Goal: Task Accomplishment & Management: Use online tool/utility

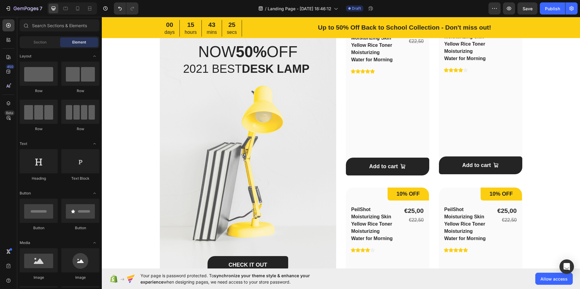
scroll to position [513, 0]
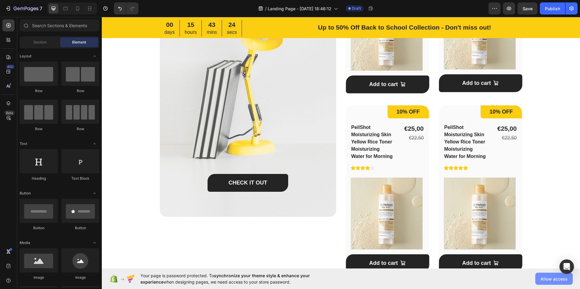
click at [544, 280] on span "Allow access" at bounding box center [553, 279] width 27 height 6
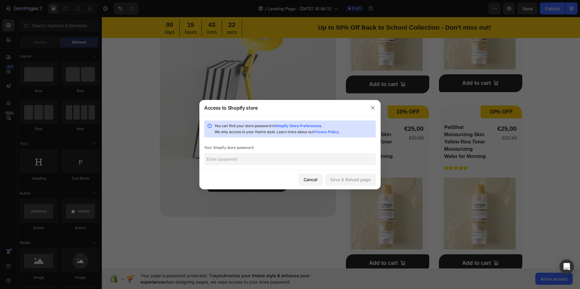
click at [251, 164] on input "text" at bounding box center [290, 159] width 172 height 12
click at [373, 106] on icon "button" at bounding box center [372, 107] width 5 height 5
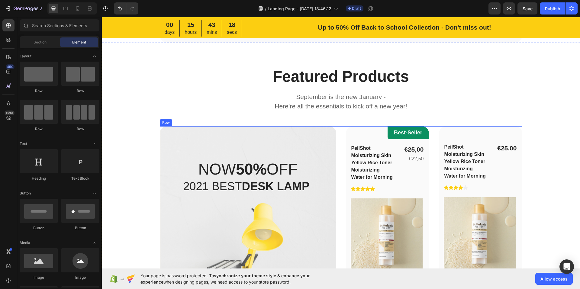
scroll to position [242, 0]
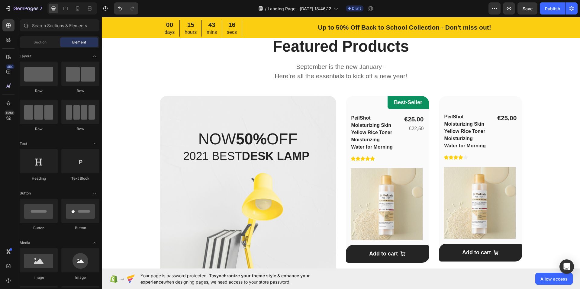
click at [448, 271] on div "Your page is password protected. To synchronize your theme style & enhance your…" at bounding box center [341, 278] width 478 height 21
click at [544, 280] on span "Allow access" at bounding box center [553, 279] width 27 height 6
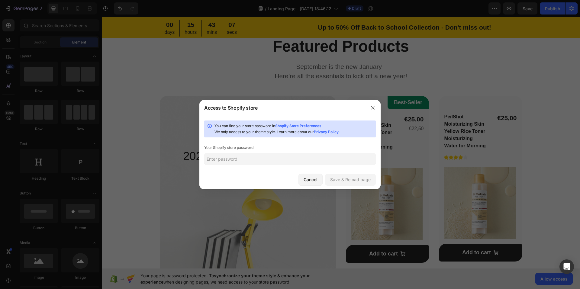
click at [230, 159] on input "text" at bounding box center [290, 159] width 172 height 12
click at [372, 104] on button "button" at bounding box center [373, 108] width 10 height 10
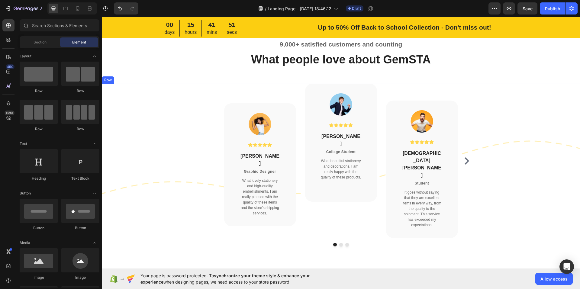
scroll to position [1782, 0]
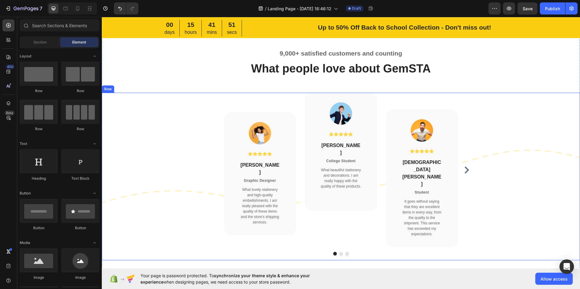
click at [464, 168] on icon "Carousel Next Arrow" at bounding box center [466, 169] width 5 height 7
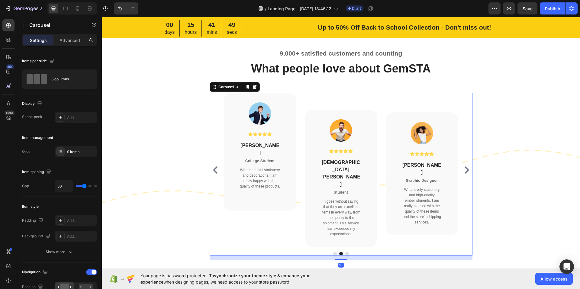
click at [213, 166] on icon "Carousel Back Arrow" at bounding box center [215, 169] width 5 height 7
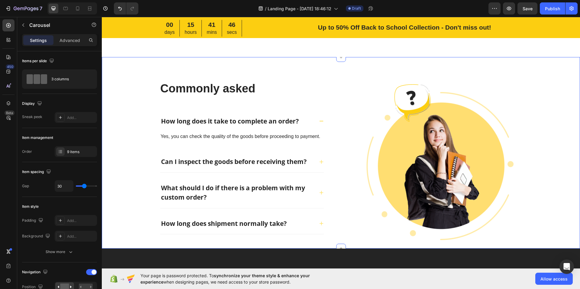
scroll to position [2023, 0]
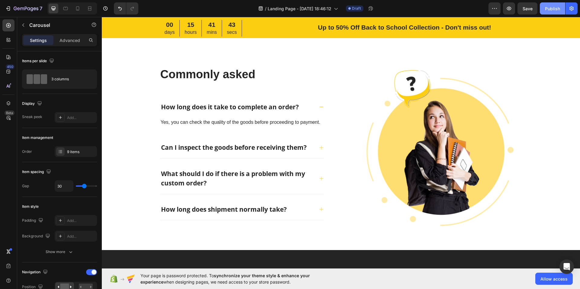
click at [554, 9] on div "Publish" at bounding box center [552, 8] width 15 height 6
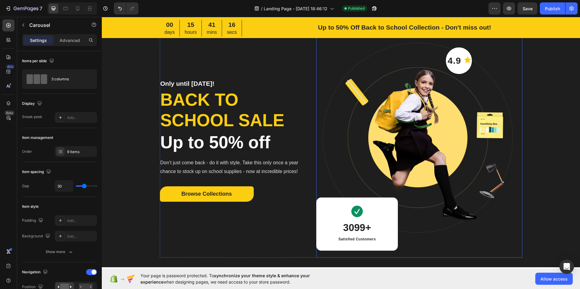
scroll to position [0, 0]
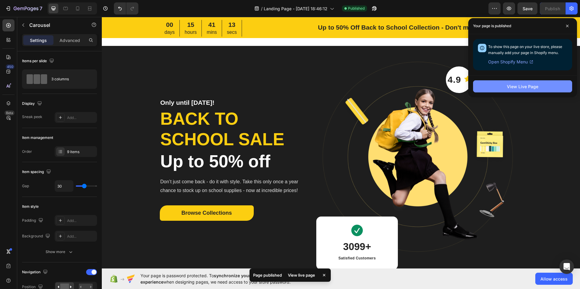
click at [527, 87] on div "View Live Page" at bounding box center [522, 86] width 31 height 6
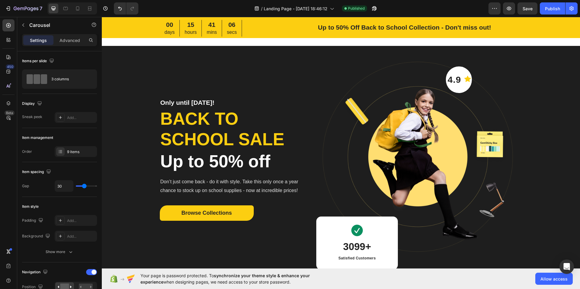
click at [539, 10] on div "Preview Save Publish" at bounding box center [532, 8] width 89 height 12
click at [536, 10] on button "Save" at bounding box center [527, 8] width 20 height 12
click at [4, 87] on div at bounding box center [8, 86] width 12 height 12
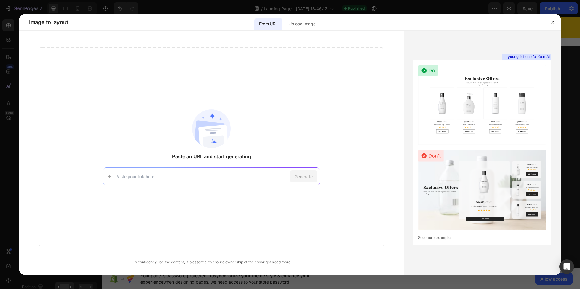
click at [160, 175] on input at bounding box center [201, 176] width 172 height 6
click at [166, 201] on span "[URL][DOMAIN_NAME]" at bounding box center [146, 198] width 39 height 5
type input "[URL][DOMAIN_NAME]"
drag, startPoint x: 279, startPoint y: 177, endPoint x: 13, endPoint y: 188, distance: 266.3
click at [13, 188] on div "Image to layout From URL Upload image Paste an URL and start generating [URL][D…" at bounding box center [290, 144] width 580 height 289
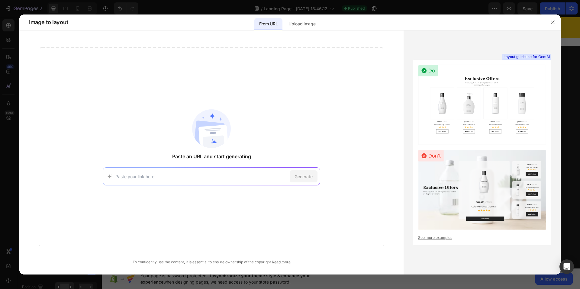
click at [132, 175] on input at bounding box center [201, 176] width 172 height 6
click at [471, 118] on img at bounding box center [482, 105] width 128 height 80
click at [185, 179] on input at bounding box center [201, 176] width 172 height 6
click at [146, 197] on span "[URL][DOMAIN_NAME]" at bounding box center [146, 198] width 39 height 5
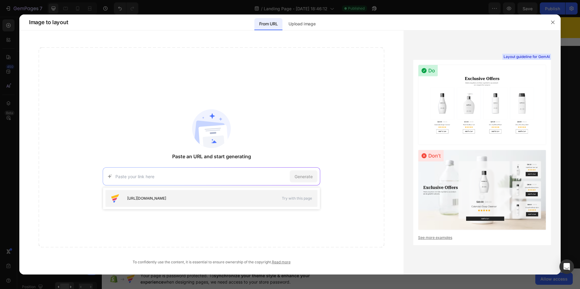
type input "[URL][DOMAIN_NAME]"
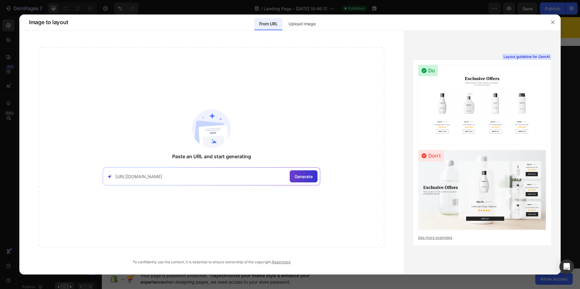
click at [307, 171] on div "Generate" at bounding box center [304, 176] width 28 height 12
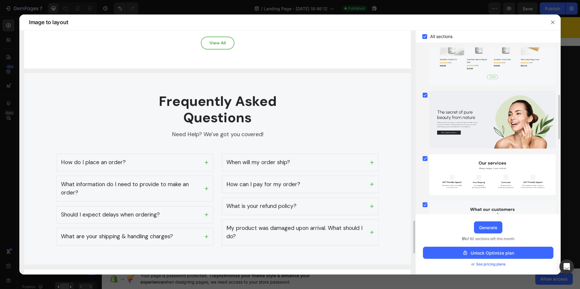
click at [547, 23] on div at bounding box center [553, 22] width 16 height 16
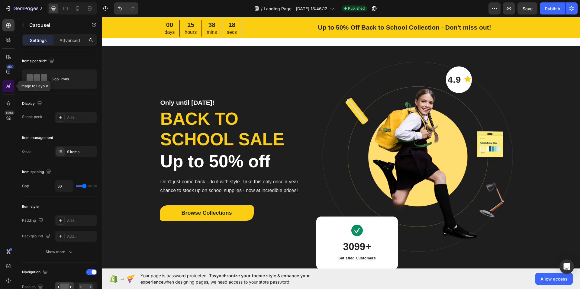
click at [9, 88] on icon at bounding box center [8, 86] width 6 height 6
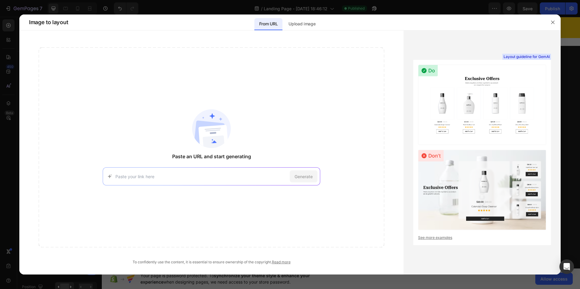
click at [150, 180] on div "Generate" at bounding box center [211, 176] width 217 height 18
click at [149, 178] on input at bounding box center [201, 176] width 172 height 6
paste input "[URL][DOMAIN_NAME]"
type input "[URL][DOMAIN_NAME]"
click at [305, 175] on span "Generate" at bounding box center [303, 176] width 18 height 6
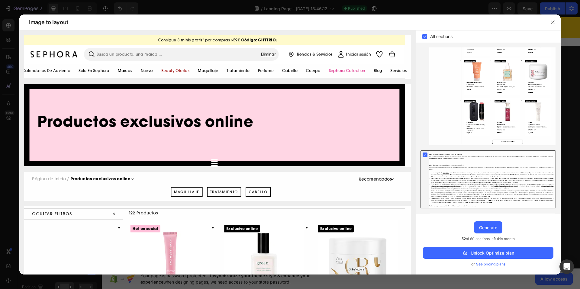
scroll to position [395, 0]
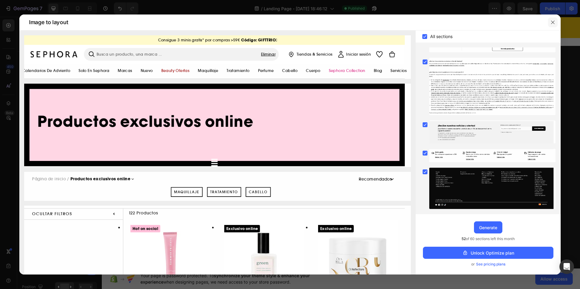
click at [553, 23] on icon "button" at bounding box center [552, 22] width 5 height 5
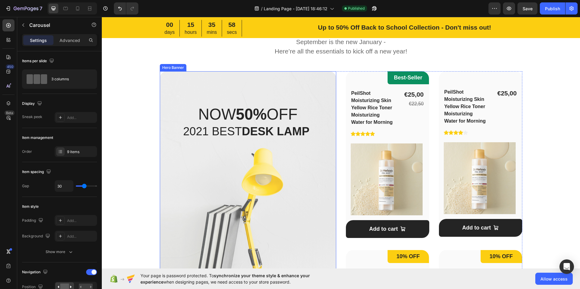
scroll to position [362, 0]
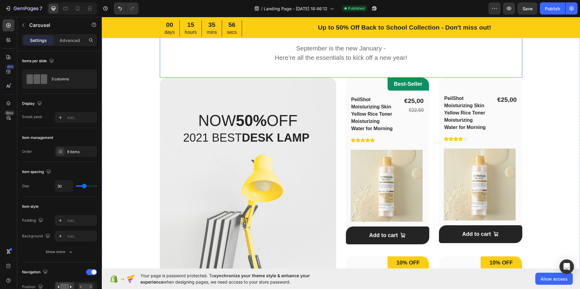
click at [170, 64] on div "Featured Products Heading September is the new January - Here’re all the essent…" at bounding box center [341, 47] width 362 height 59
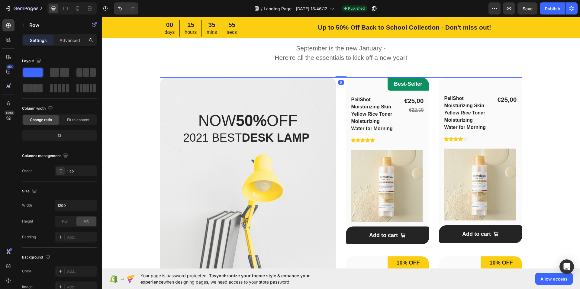
click at [130, 65] on div "Featured Products Heading September is the new January - Here’re all the essent…" at bounding box center [340, 222] width 459 height 409
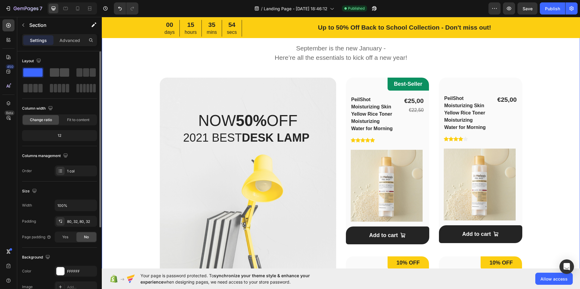
click at [61, 74] on span at bounding box center [64, 72] width 9 height 8
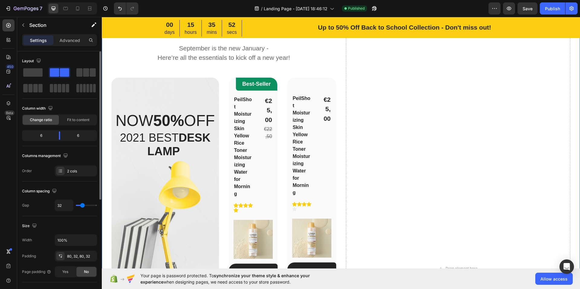
click at [21, 72] on div "Layout Column width Change ratio Fit to content 6 6 Columns management Order 2 …" at bounding box center [59, 269] width 85 height 437
click at [29, 73] on span at bounding box center [32, 72] width 19 height 8
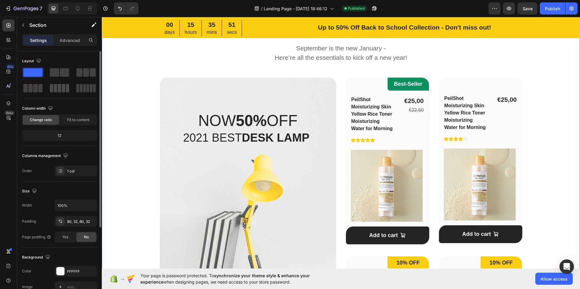
click at [62, 92] on span at bounding box center [63, 88] width 3 height 8
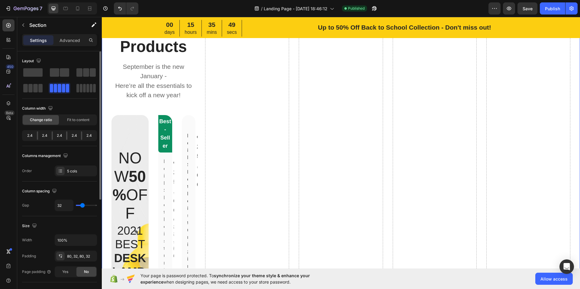
click at [60, 91] on span at bounding box center [59, 88] width 3 height 8
click at [38, 75] on span at bounding box center [32, 72] width 19 height 8
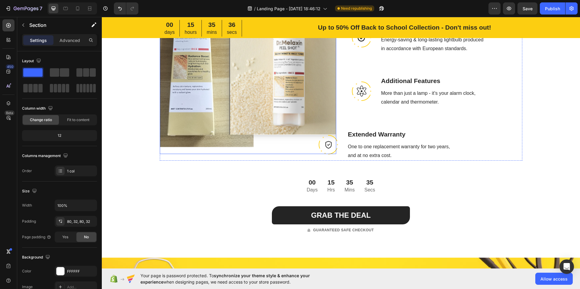
scroll to position [966, 0]
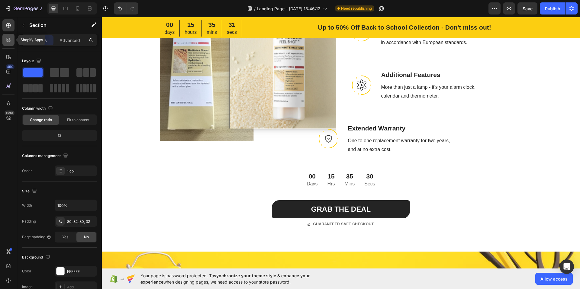
click at [11, 42] on icon at bounding box center [8, 40] width 6 height 6
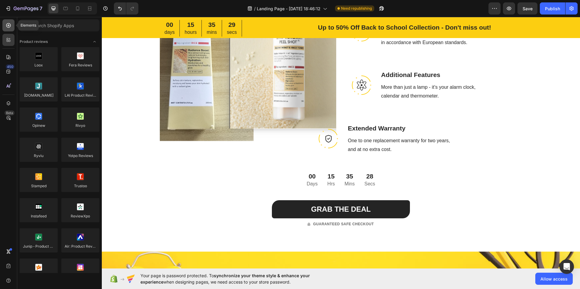
click at [10, 20] on div at bounding box center [8, 25] width 12 height 12
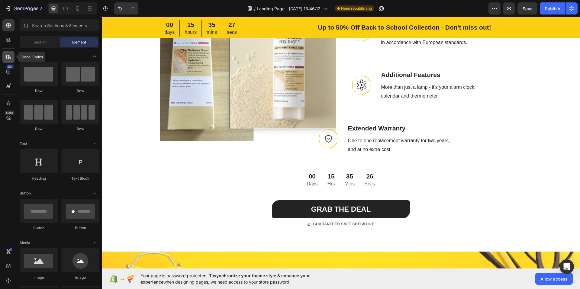
click at [8, 55] on icon at bounding box center [8, 57] width 6 height 6
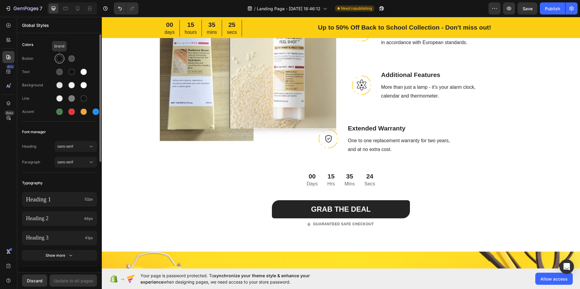
click at [61, 60] on div at bounding box center [59, 59] width 6 height 6
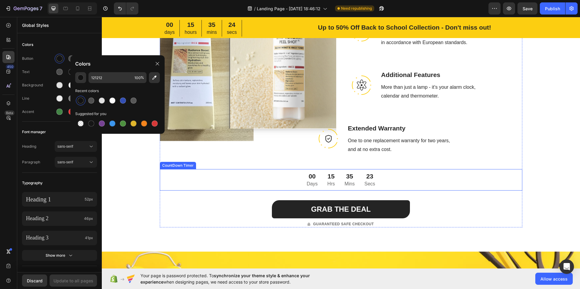
click at [165, 178] on div "00 Days 15 Hrs 35 Mins 23 Secs" at bounding box center [341, 179] width 362 height 21
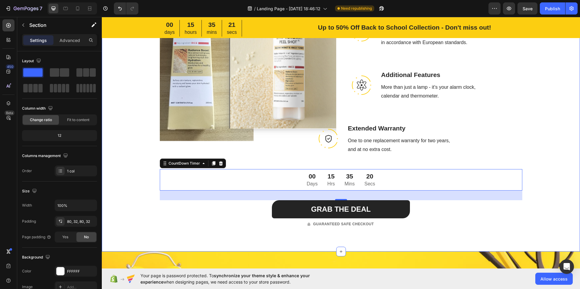
click at [143, 152] on div "Top Recommendation Text block GemLED 4 in 1 Desk Lamp with Dimmable Smart Light…" at bounding box center [340, 49] width 459 height 355
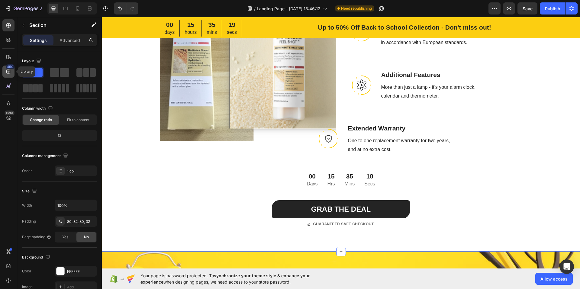
click at [10, 73] on icon at bounding box center [8, 72] width 6 height 6
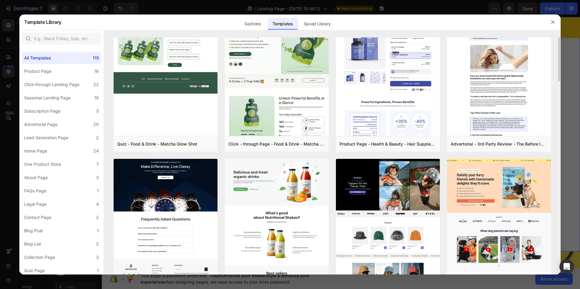
scroll to position [0, 0]
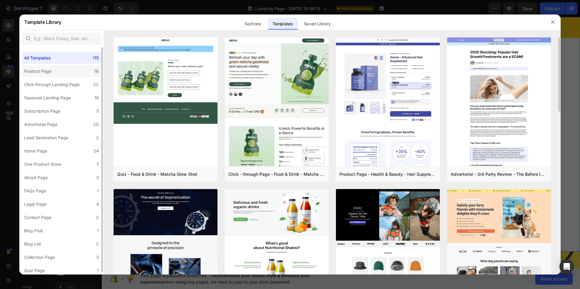
click at [78, 71] on label "Product Page 16" at bounding box center [61, 71] width 79 height 12
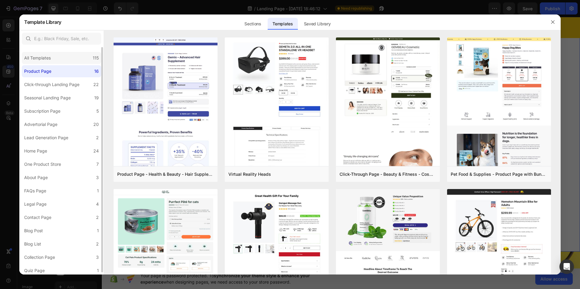
click at [50, 55] on div "All Templates" at bounding box center [37, 57] width 27 height 7
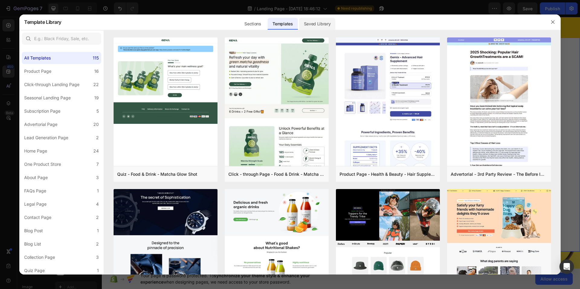
click at [304, 26] on div "Saved Library" at bounding box center [317, 24] width 37 height 12
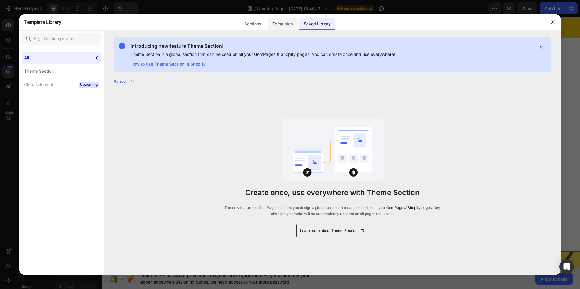
click at [289, 23] on div "Templates" at bounding box center [283, 24] width 30 height 12
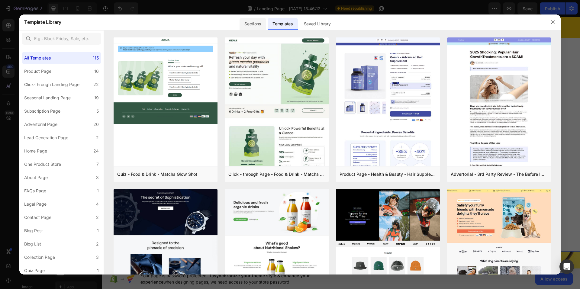
click at [262, 19] on div "Sections" at bounding box center [252, 24] width 26 height 12
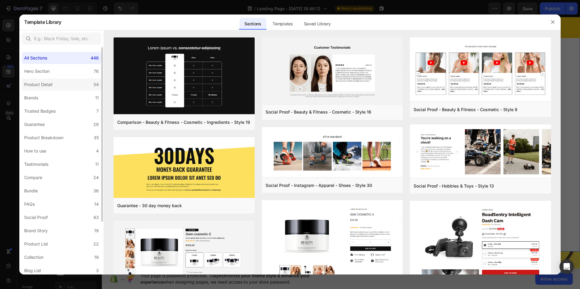
click at [38, 86] on div "Product Detail" at bounding box center [38, 84] width 28 height 7
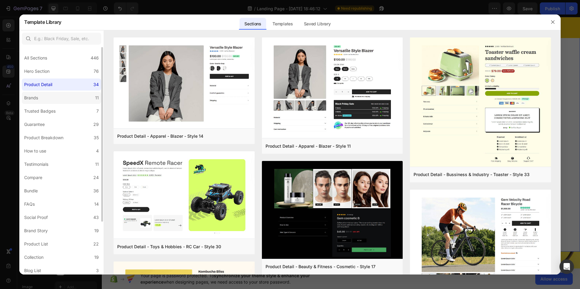
click at [43, 97] on label "Brands 11" at bounding box center [61, 98] width 79 height 12
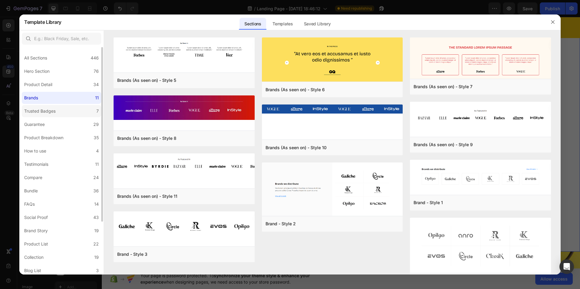
click at [43, 108] on div "Trusted Badges" at bounding box center [39, 111] width 31 height 7
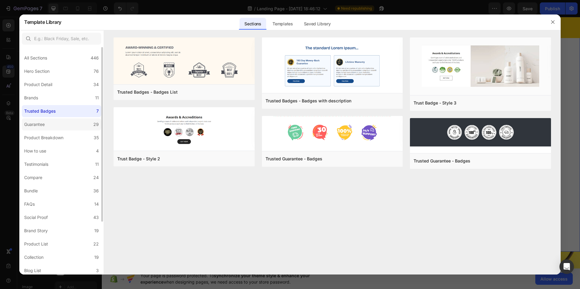
click at [52, 124] on label "Guarantee 29" at bounding box center [61, 124] width 79 height 12
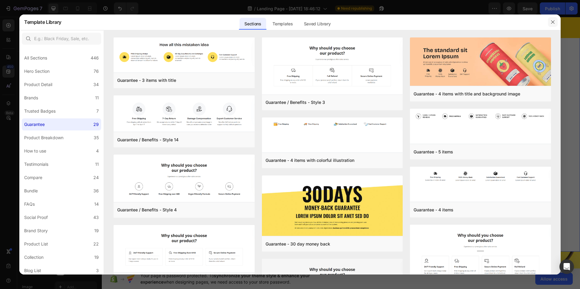
click at [555, 22] on icon "button" at bounding box center [552, 22] width 5 height 5
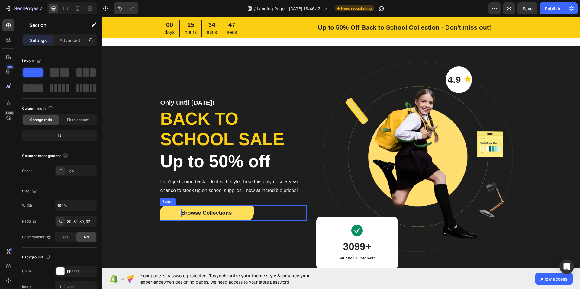
click at [216, 215] on div "Browse Collections" at bounding box center [206, 213] width 50 height 8
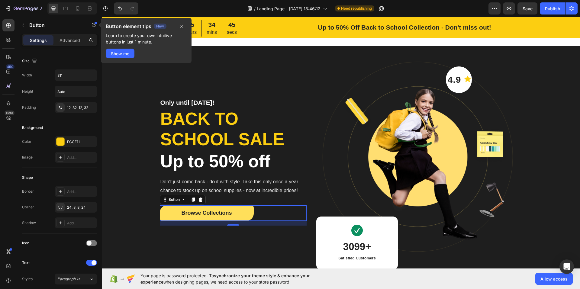
click at [237, 214] on button "Browse Collections" at bounding box center [207, 212] width 94 height 15
click at [140, 212] on div "Only until [DATE]! Heading Back to school sale Heading Up to 50% off Heading Do…" at bounding box center [341, 161] width 478 height 231
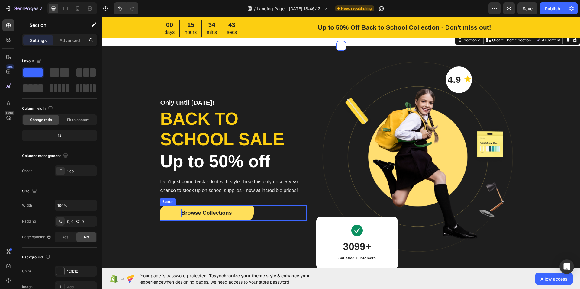
click at [193, 213] on div "Browse Collections" at bounding box center [206, 213] width 50 height 8
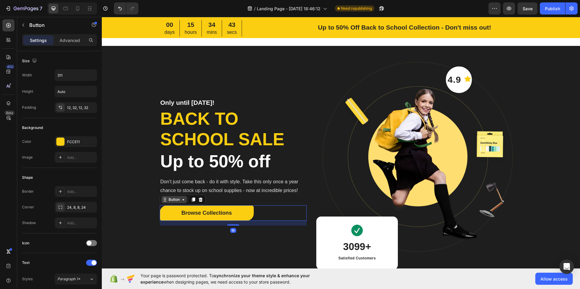
click at [173, 201] on div "Button" at bounding box center [174, 199] width 14 height 5
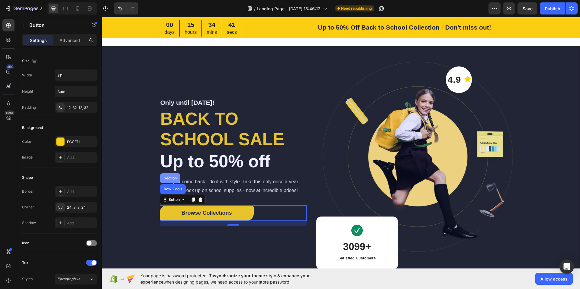
click at [169, 176] on div "Section" at bounding box center [169, 178] width 15 height 4
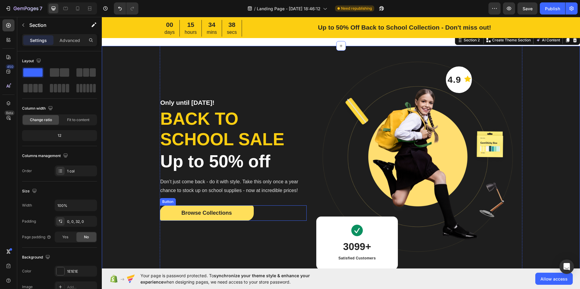
click at [239, 213] on button "Browse Collections" at bounding box center [207, 212] width 94 height 15
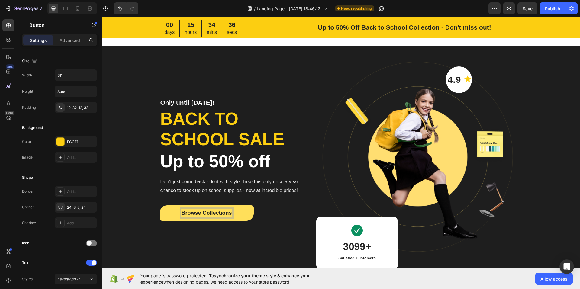
click at [200, 213] on div "Browse Collections" at bounding box center [206, 213] width 50 height 8
click at [135, 211] on div "Only until [DATE]! Heading Back to school sale Heading Up to 50% off Heading Do…" at bounding box center [341, 161] width 478 height 231
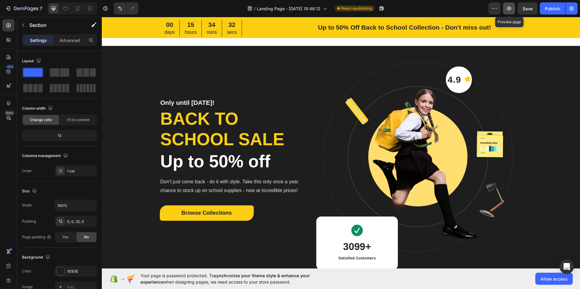
click at [509, 5] on button "button" at bounding box center [509, 8] width 12 height 12
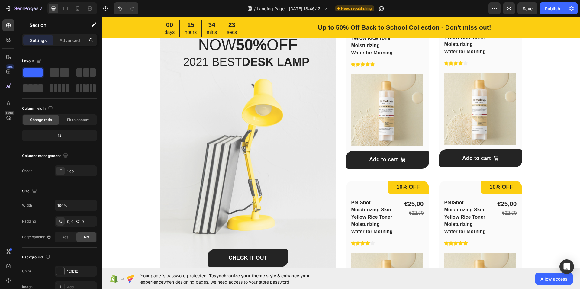
scroll to position [453, 0]
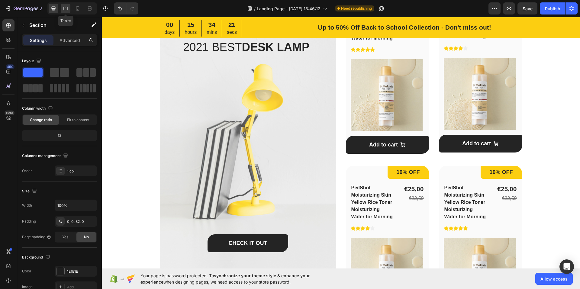
click at [67, 11] on icon at bounding box center [66, 8] width 6 height 6
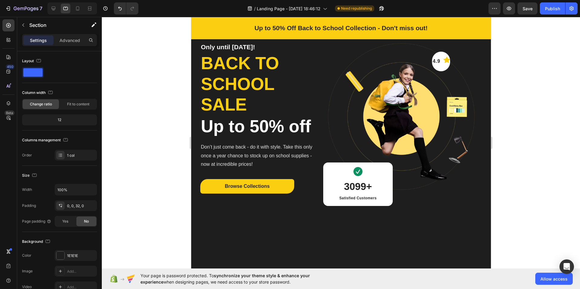
scroll to position [12, 0]
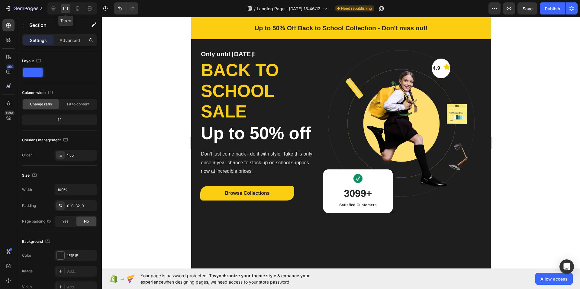
click at [62, 8] on div at bounding box center [66, 9] width 10 height 10
click at [58, 8] on div at bounding box center [54, 9] width 10 height 10
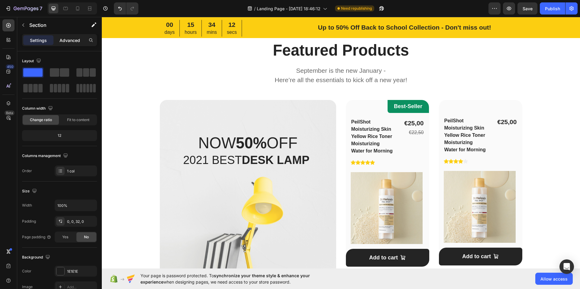
click at [72, 38] on p "Advanced" at bounding box center [69, 40] width 21 height 6
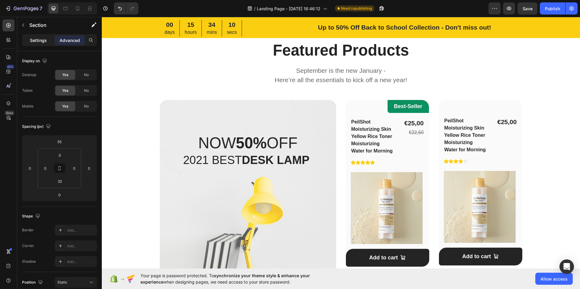
click at [36, 40] on p "Settings" at bounding box center [38, 40] width 17 height 6
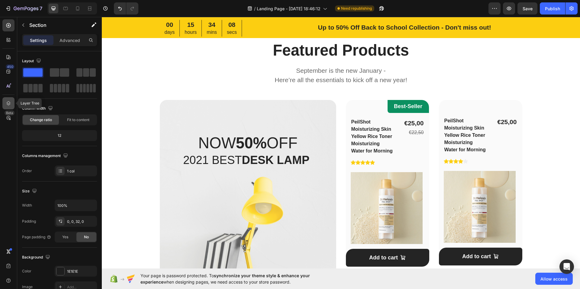
click at [7, 107] on div at bounding box center [8, 103] width 12 height 12
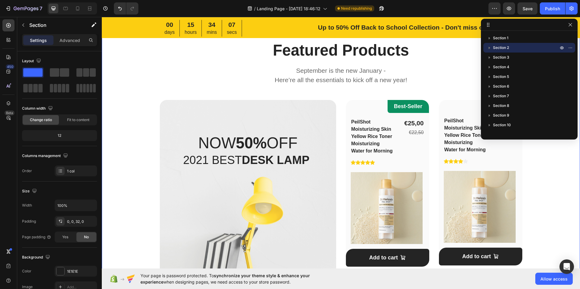
click at [121, 43] on div "Featured Products Heading September is the new January - Here’re all the essent…" at bounding box center [340, 244] width 459 height 409
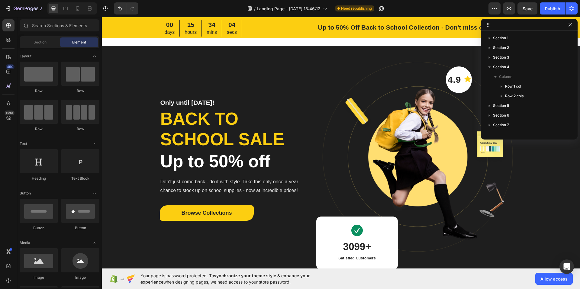
click at [572, 28] on div at bounding box center [529, 25] width 97 height 12
click at [569, 26] on icon "button" at bounding box center [570, 24] width 5 height 5
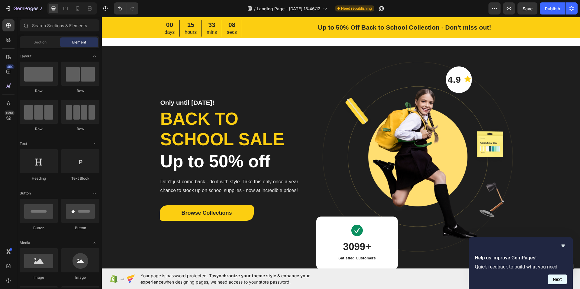
click at [559, 279] on button "Next" at bounding box center [557, 280] width 19 height 10
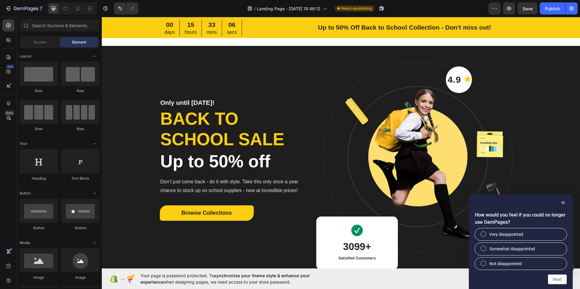
click at [564, 204] on icon "Hide survey" at bounding box center [563, 203] width 4 height 3
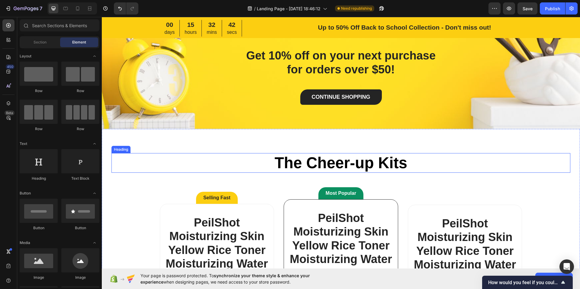
scroll to position [1238, 0]
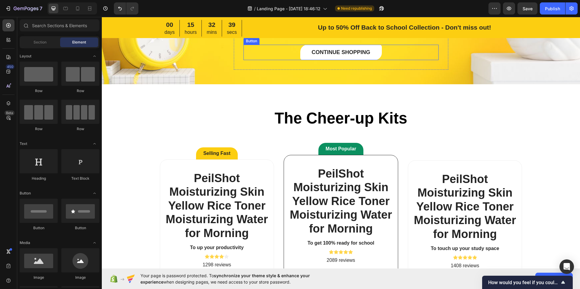
click at [305, 56] on button "CONTINUE SHOPPING" at bounding box center [341, 52] width 82 height 15
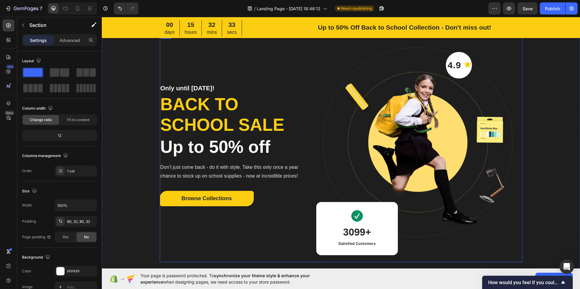
scroll to position [30, 0]
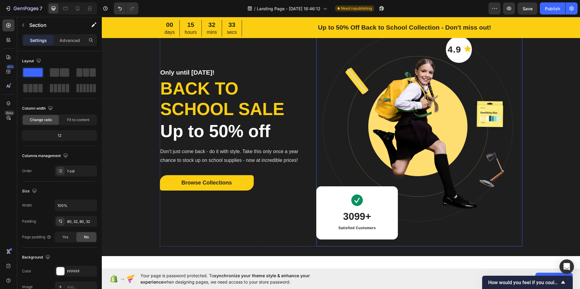
click at [417, 103] on img at bounding box center [419, 131] width 206 height 231
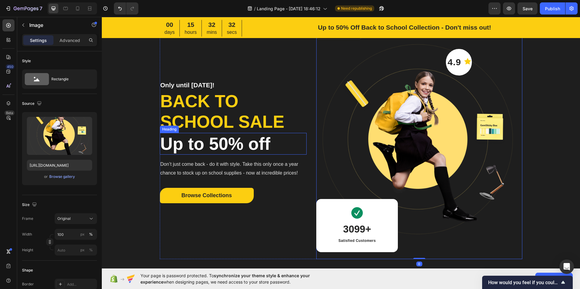
scroll to position [0, 0]
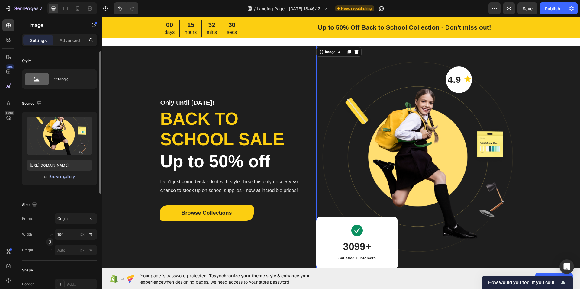
click at [64, 178] on div "Browse gallery" at bounding box center [62, 176] width 26 height 5
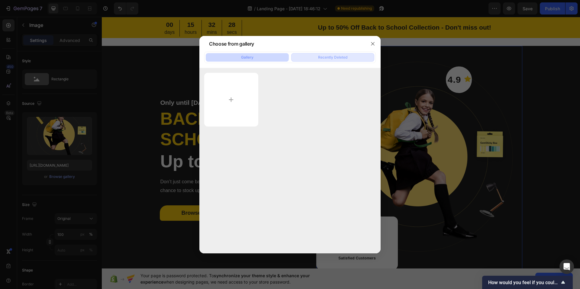
click at [345, 57] on div "Recently Deleted" at bounding box center [332, 57] width 29 height 5
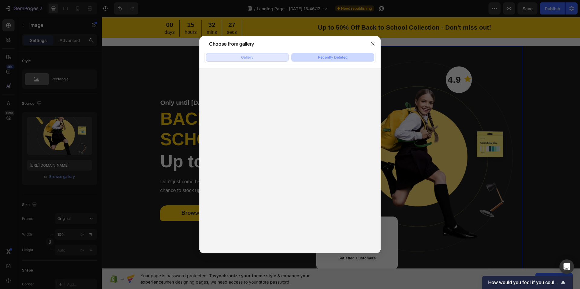
click at [255, 57] on button "Gallery" at bounding box center [247, 57] width 83 height 8
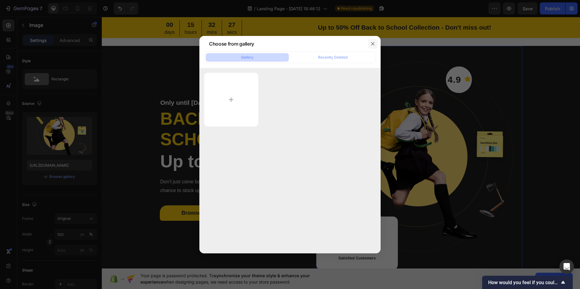
click at [372, 45] on icon "button" at bounding box center [372, 43] width 5 height 5
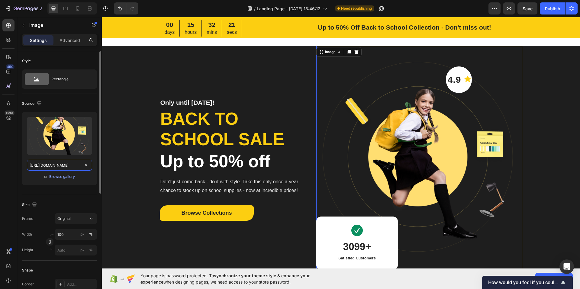
click at [63, 167] on input "[URL][DOMAIN_NAME]" at bounding box center [59, 165] width 65 height 11
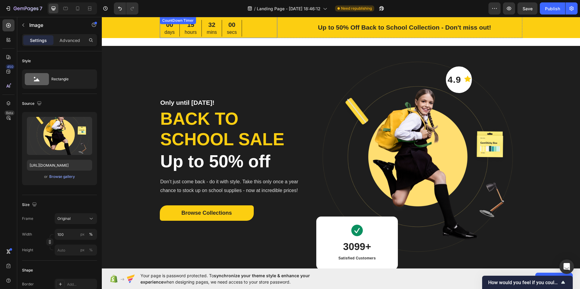
click at [263, 28] on div "00 days 15 hours 32 mins 00 secs" at bounding box center [218, 28] width 117 height 17
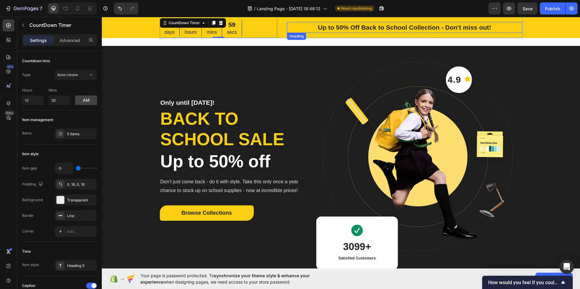
click at [297, 32] on div "Up to 50% Off Back to School Collection - Don't miss out! Heading" at bounding box center [404, 27] width 235 height 11
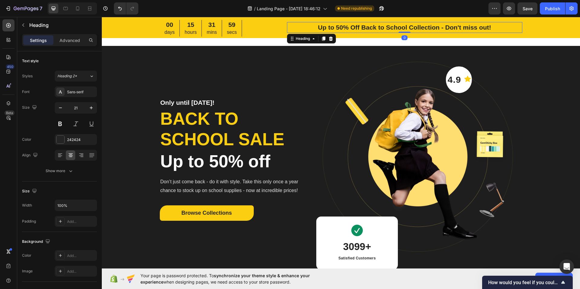
click at [298, 73] on div "Only until [DATE]! Heading Back to school sale Heading Up to 50% off Heading Do…" at bounding box center [233, 161] width 147 height 231
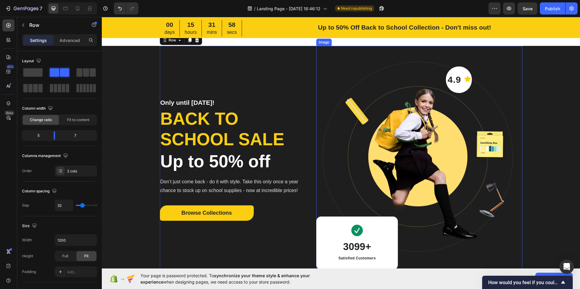
click at [316, 64] on img at bounding box center [419, 161] width 206 height 231
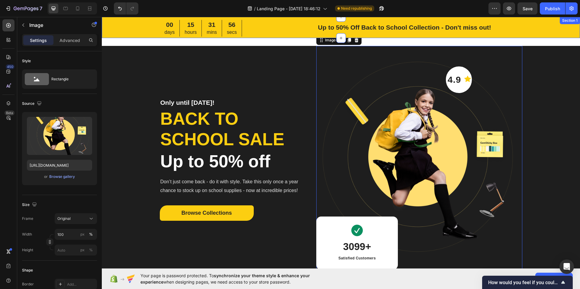
click at [557, 28] on div "00 days 15 hours 31 mins 56 secs CountDown Timer Up to 50% Off Back to School C…" at bounding box center [341, 27] width 478 height 21
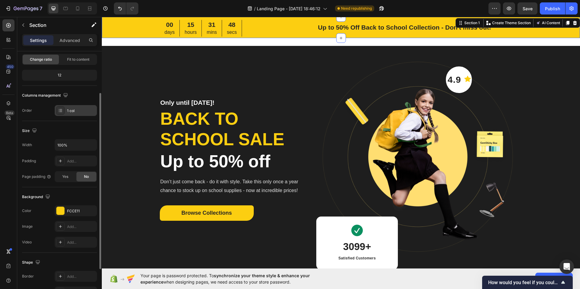
scroll to position [91, 0]
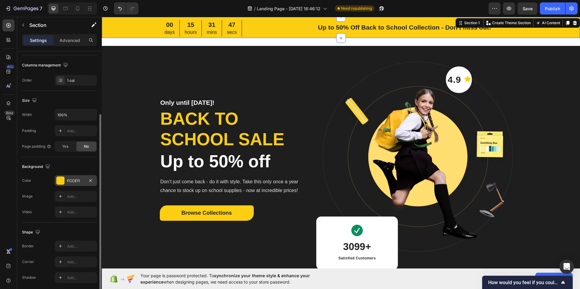
click at [71, 178] on div "FCCE11" at bounding box center [76, 180] width 18 height 5
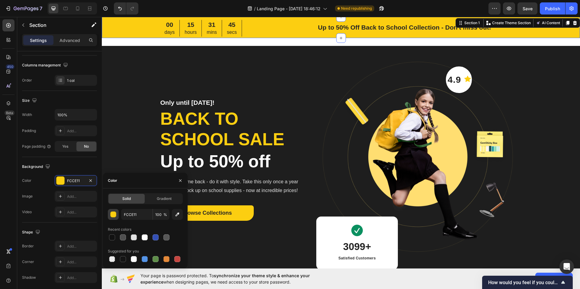
click at [113, 214] on div "button" at bounding box center [114, 215] width 6 height 6
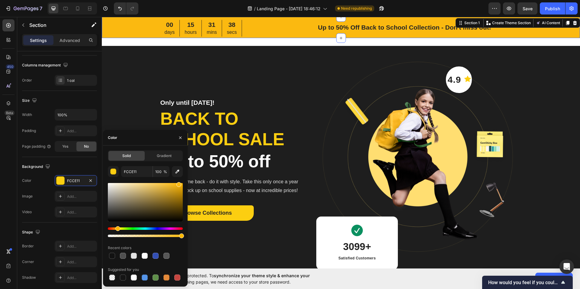
click at [117, 229] on div "Hue" at bounding box center [117, 228] width 5 height 5
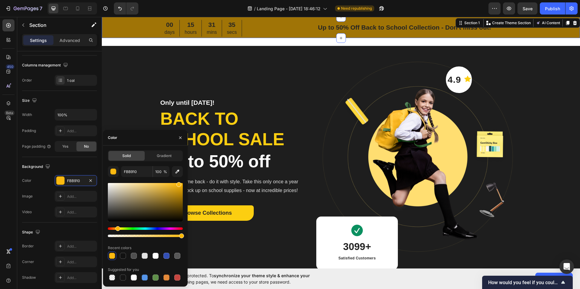
drag, startPoint x: 180, startPoint y: 198, endPoint x: 181, endPoint y: 193, distance: 4.6
click at [180, 197] on div at bounding box center [145, 202] width 75 height 38
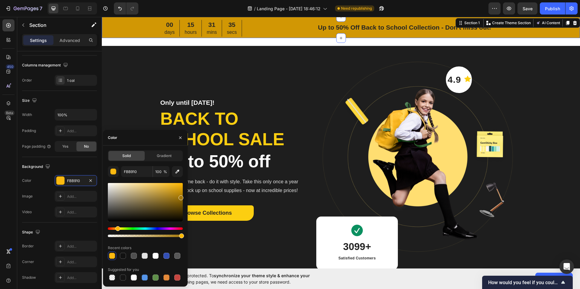
click at [182, 190] on div at bounding box center [145, 202] width 75 height 38
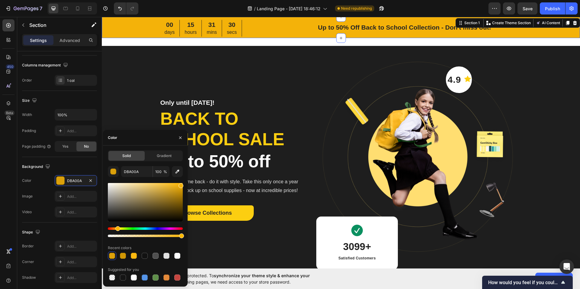
type input "F4B209"
drag, startPoint x: 179, startPoint y: 188, endPoint x: 180, endPoint y: 184, distance: 4.0
click at [180, 184] on div at bounding box center [145, 202] width 75 height 38
click at [110, 256] on div at bounding box center [112, 256] width 6 height 6
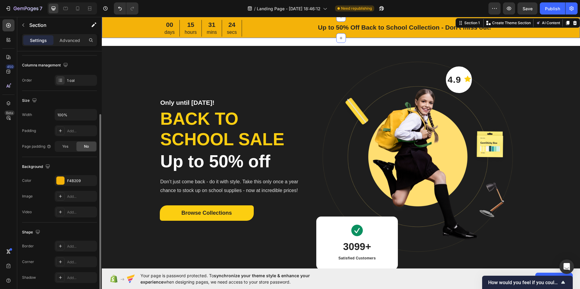
click at [63, 167] on div "Background" at bounding box center [59, 167] width 75 height 10
click at [260, 214] on div "Browse Collections Button" at bounding box center [233, 212] width 147 height 15
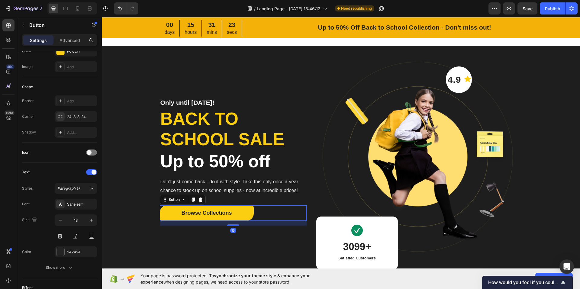
scroll to position [0, 0]
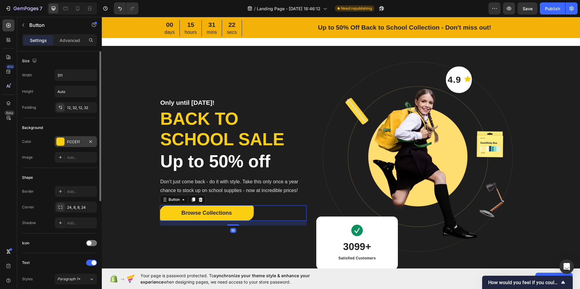
click at [78, 141] on div "FCCE11" at bounding box center [76, 141] width 18 height 5
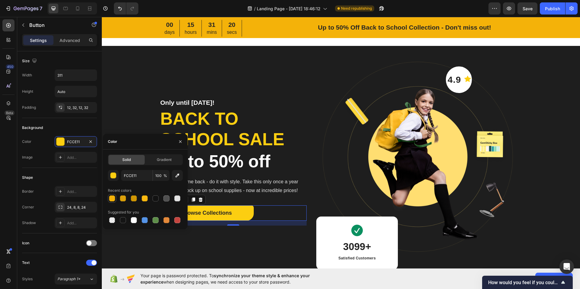
click at [112, 198] on div at bounding box center [112, 198] width 6 height 6
type input "F4B209"
click at [283, 114] on p "Back to school sale" at bounding box center [233, 128] width 146 height 41
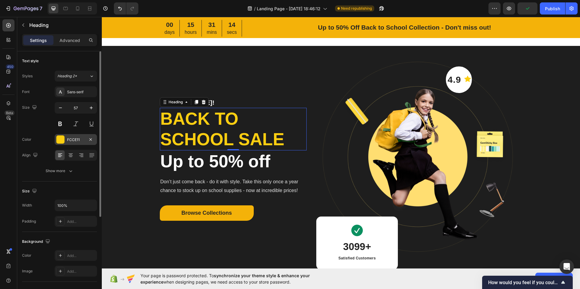
click at [62, 139] on div at bounding box center [60, 140] width 8 height 8
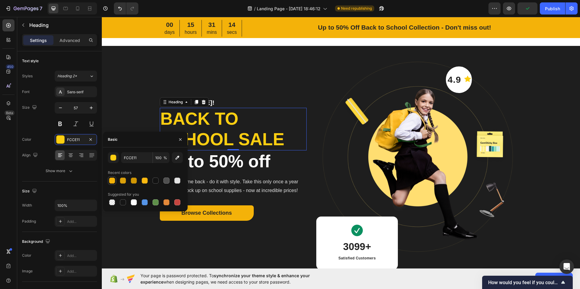
click at [112, 182] on div at bounding box center [112, 181] width 6 height 6
type input "F4B209"
click at [278, 118] on p "Back to school sale" at bounding box center [233, 128] width 146 height 41
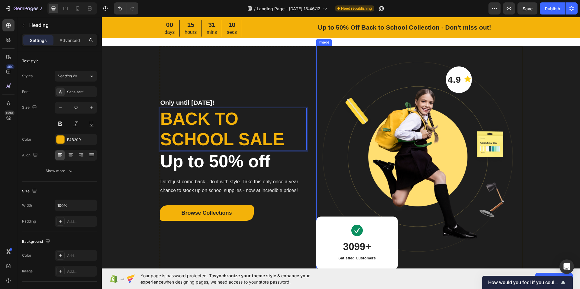
click at [442, 140] on img at bounding box center [419, 161] width 206 height 231
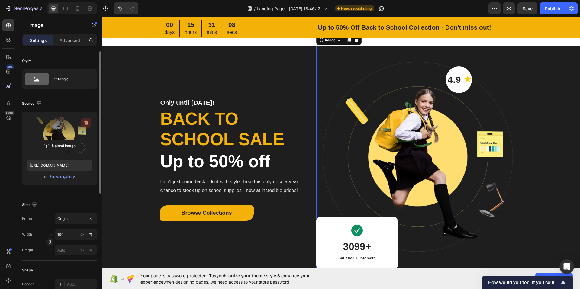
click at [84, 124] on icon "button" at bounding box center [86, 123] width 6 height 6
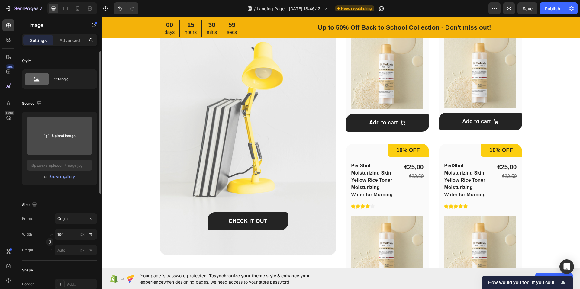
scroll to position [453, 0]
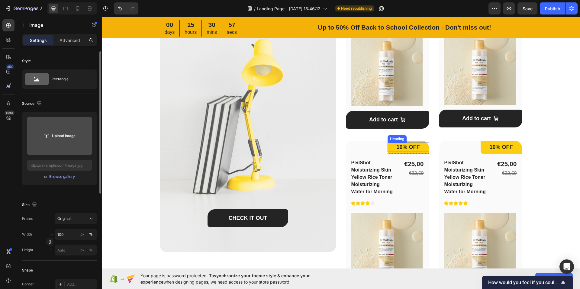
click at [422, 150] on p "10% OFF" at bounding box center [408, 147] width 40 height 8
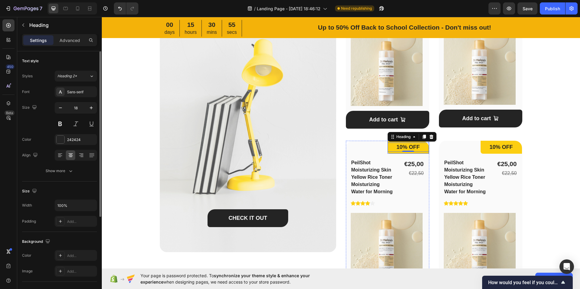
click at [421, 152] on div "10% OFF Heading 0 Row" at bounding box center [407, 147] width 41 height 13
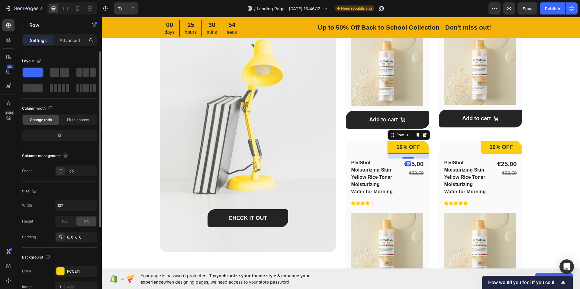
scroll to position [91, 0]
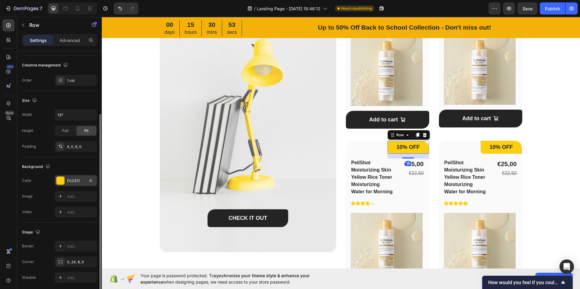
click at [69, 182] on div "FCCE11" at bounding box center [76, 180] width 18 height 5
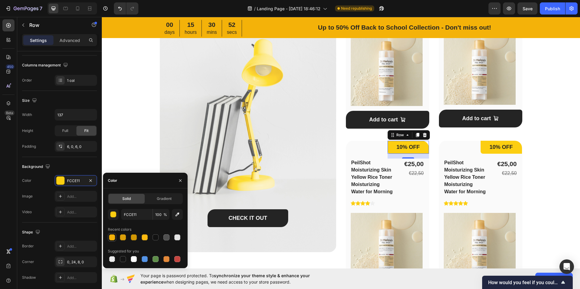
click at [111, 236] on div at bounding box center [112, 237] width 6 height 6
type input "F4B209"
click at [517, 150] on p "10% OFF" at bounding box center [501, 147] width 40 height 8
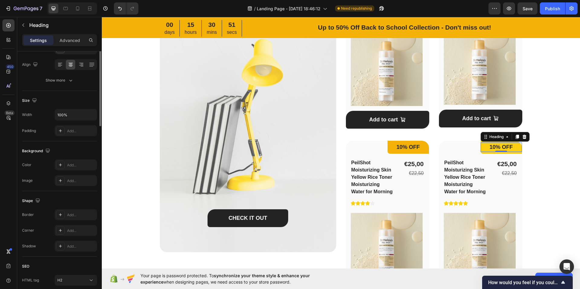
scroll to position [0, 0]
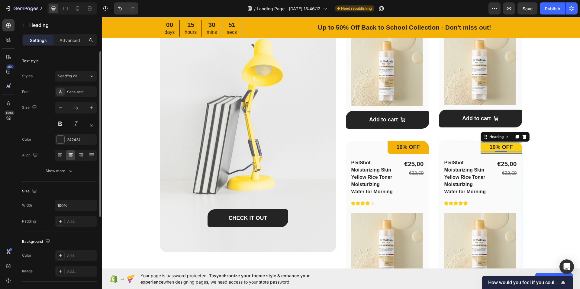
click at [515, 152] on div "10% OFF Heading 0 Row" at bounding box center [500, 147] width 41 height 13
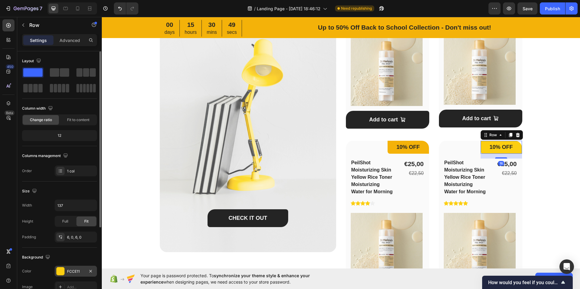
click at [61, 271] on div at bounding box center [60, 271] width 8 height 8
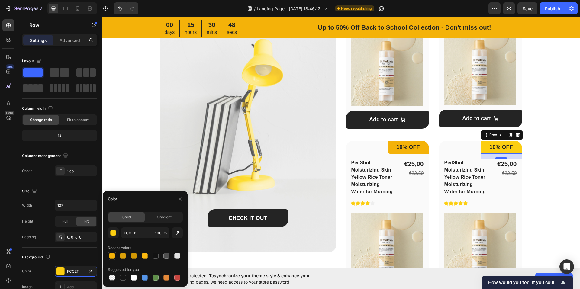
click at [110, 257] on div at bounding box center [112, 256] width 6 height 6
type input "F4B209"
click at [551, 174] on div "Featured Products Heading September is the new January - Here’re all the essent…" at bounding box center [340, 106] width 459 height 409
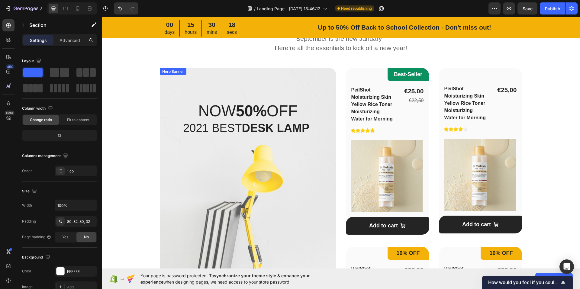
scroll to position [332, 0]
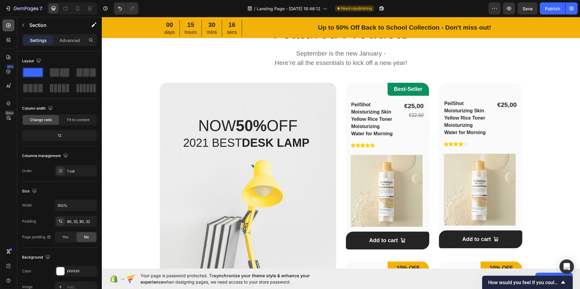
click at [7, 24] on icon at bounding box center [8, 25] width 5 height 5
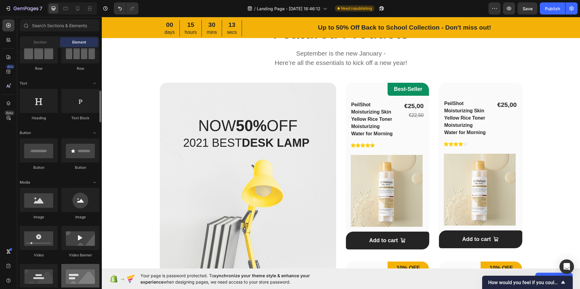
scroll to position [0, 0]
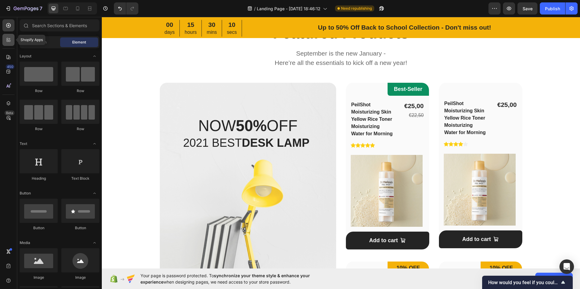
click at [10, 40] on icon at bounding box center [10, 41] width 2 height 2
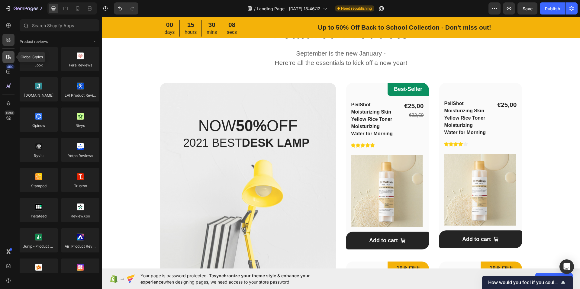
click at [8, 59] on icon at bounding box center [8, 57] width 4 height 4
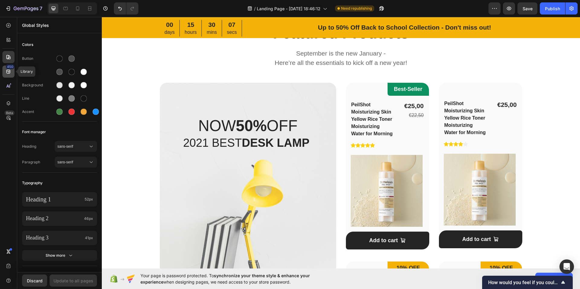
click at [11, 72] on icon at bounding box center [8, 72] width 6 height 6
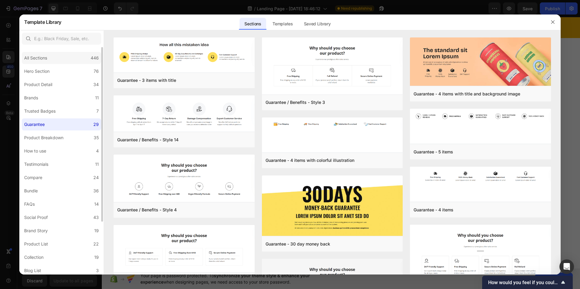
click at [46, 61] on div "All Sections" at bounding box center [35, 57] width 23 height 7
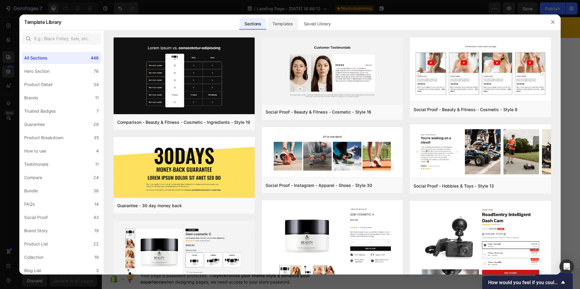
click at [290, 23] on div "Templates" at bounding box center [283, 24] width 30 height 12
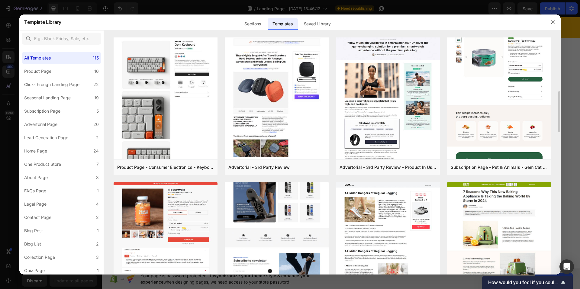
scroll to position [159, 0]
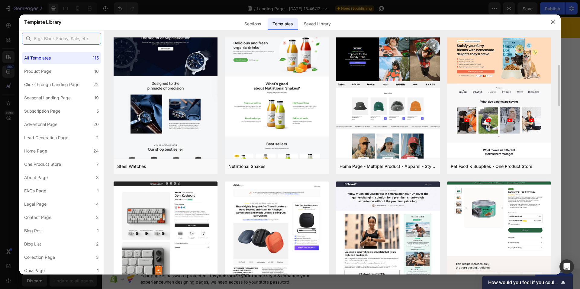
click at [69, 34] on input "text" at bounding box center [61, 39] width 79 height 12
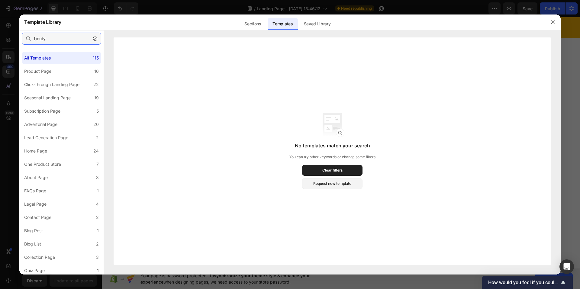
click at [37, 37] on input "beuty" at bounding box center [61, 39] width 79 height 12
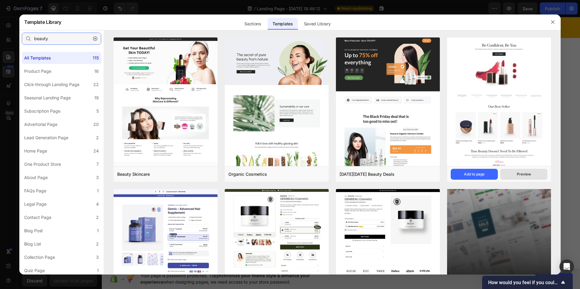
type input "beauty"
click at [512, 172] on button "Preview" at bounding box center [523, 174] width 47 height 11
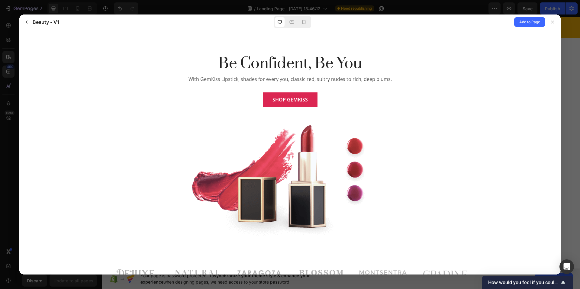
click at [279, 97] on span "SHOP GEMKISS" at bounding box center [289, 99] width 35 height 7
click at [286, 102] on span "SHOP GEMKISS" at bounding box center [289, 99] width 35 height 7
click at [275, 104] on button "SHOP GEMKISS" at bounding box center [290, 99] width 55 height 14
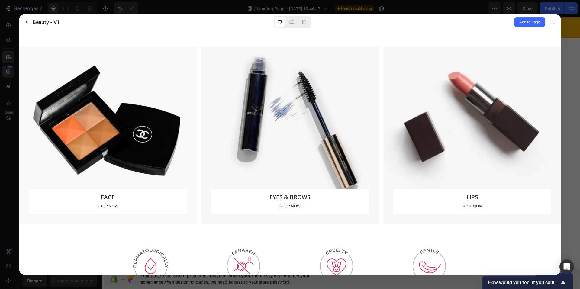
scroll to position [574, 0]
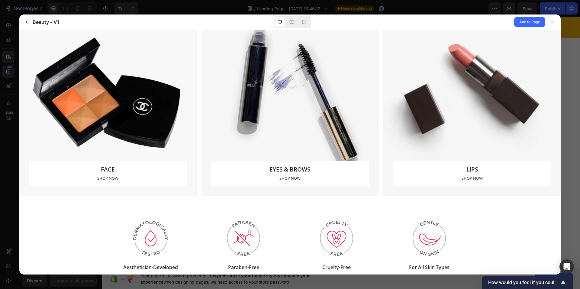
click at [104, 178] on u "SHOP NOW" at bounding box center [107, 177] width 21 height 5
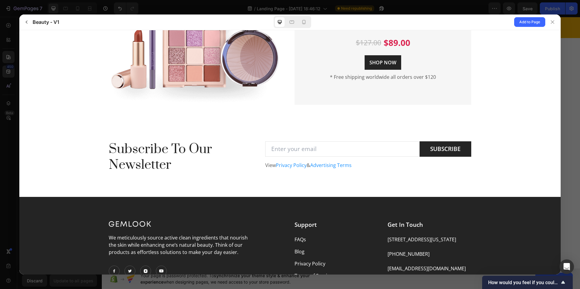
scroll to position [1299, 0]
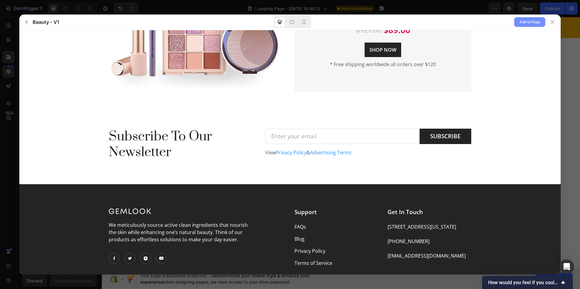
click at [528, 22] on span "Add to Page" at bounding box center [529, 21] width 21 height 7
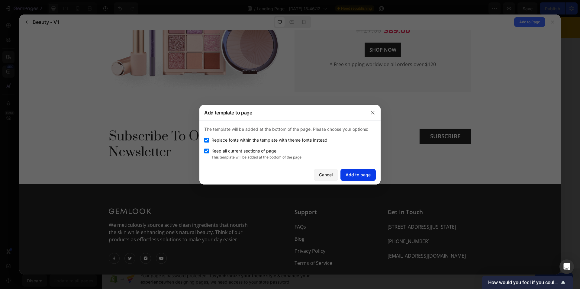
click at [359, 172] on div "Add to page" at bounding box center [357, 175] width 25 height 6
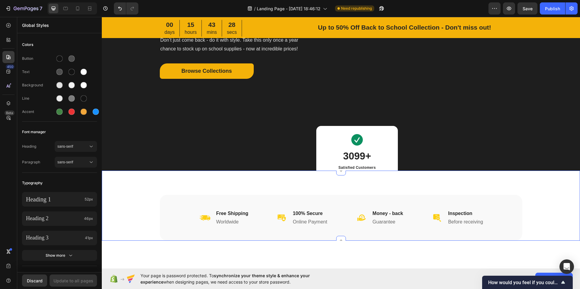
scroll to position [0, 0]
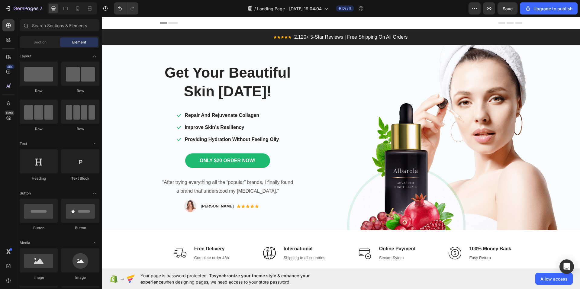
click at [170, 21] on div "Header" at bounding box center [341, 23] width 362 height 12
